Goal: Task Accomplishment & Management: Use online tool/utility

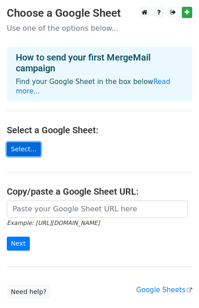
click at [21, 142] on link "Select..." at bounding box center [24, 149] width 34 height 14
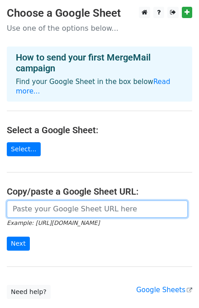
click at [66, 201] on input "url" at bounding box center [97, 208] width 181 height 17
paste input "https://docs.google.com/spreadsheets/d/1LnvKVdOG9s6tPz6jYyj_GaHJS7sVDAz5hV2hk-Y…"
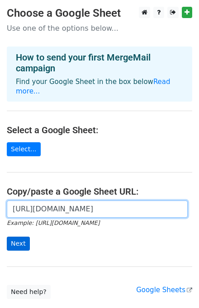
type input "https://docs.google.com/spreadsheets/d/1LnvKVdOG9s6tPz6jYyj_GaHJS7sVDAz5hV2hk-Y…"
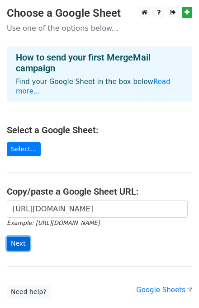
click at [20, 237] on input "Next" at bounding box center [18, 244] width 23 height 14
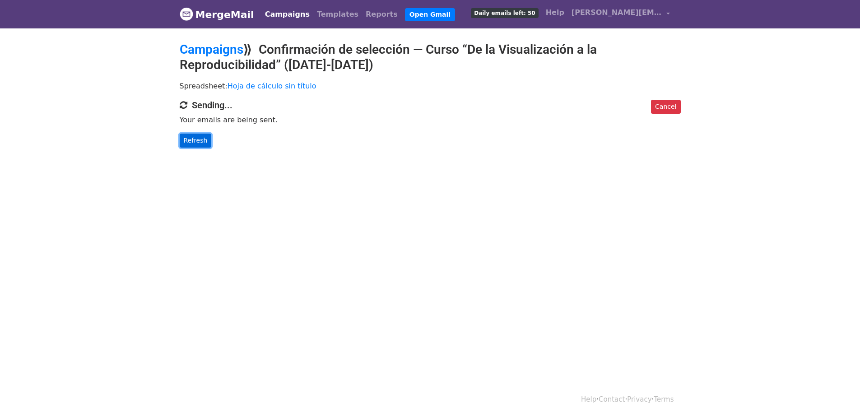
click at [197, 140] on link "Refresh" at bounding box center [196, 141] width 32 height 14
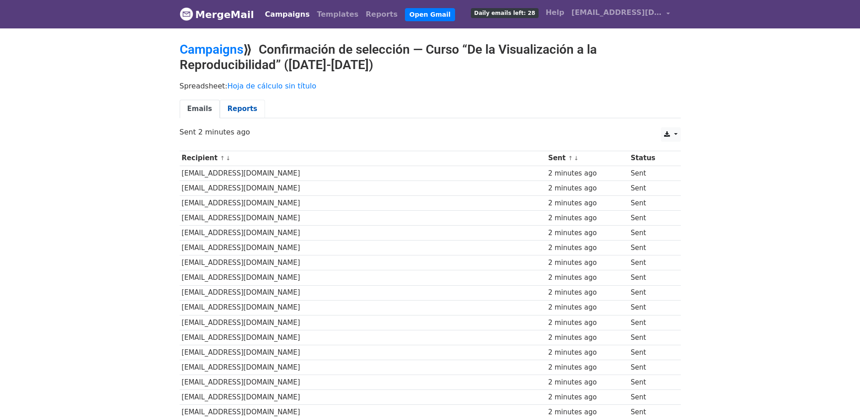
click at [220, 109] on link "Reports" at bounding box center [242, 109] width 45 height 19
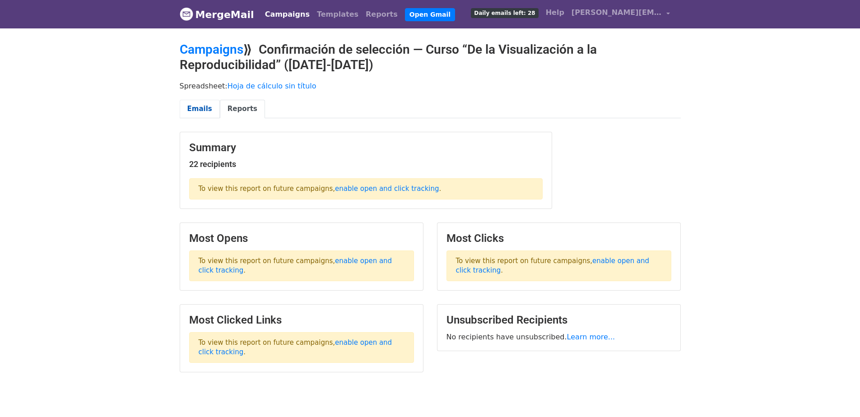
click at [195, 107] on link "Emails" at bounding box center [200, 109] width 40 height 19
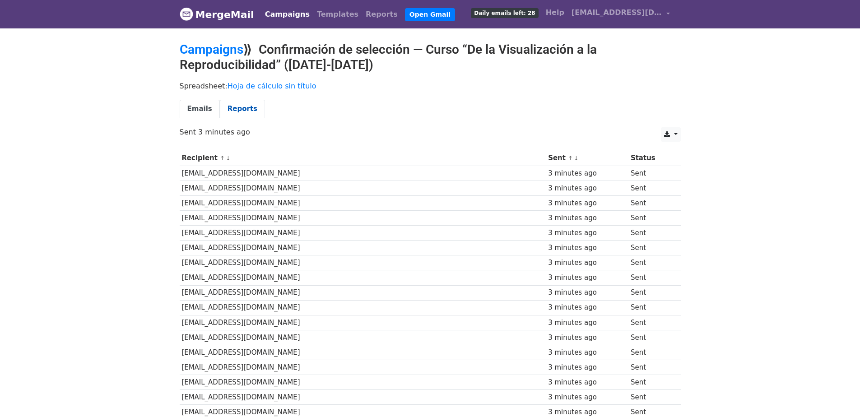
click at [242, 109] on link "Reports" at bounding box center [242, 109] width 45 height 19
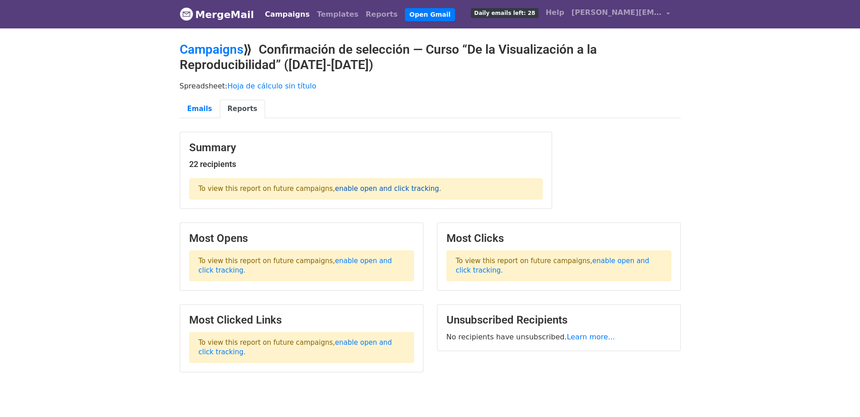
click at [344, 186] on link "enable open and click tracking" at bounding box center [387, 189] width 104 height 8
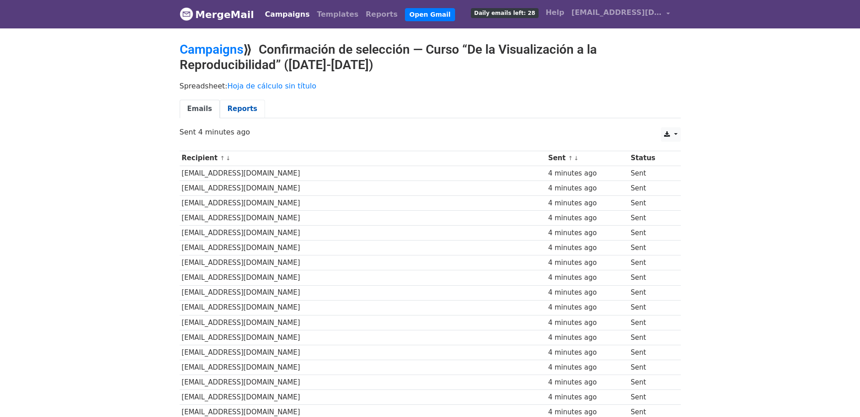
click at [223, 104] on link "Reports" at bounding box center [242, 109] width 45 height 19
click at [243, 106] on link "Reports" at bounding box center [242, 109] width 45 height 19
